Goal: Go to known website: Go to known website

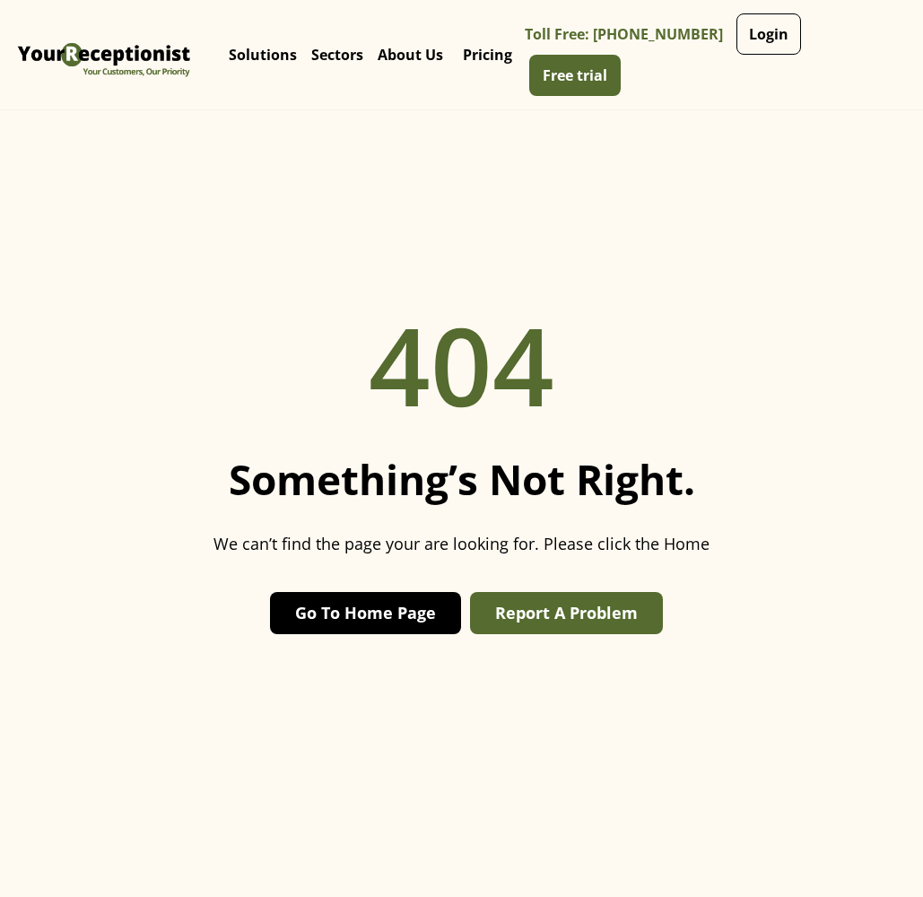
click at [375, 625] on link "Go To Home Page" at bounding box center [365, 613] width 191 height 42
